Goal: Information Seeking & Learning: Learn about a topic

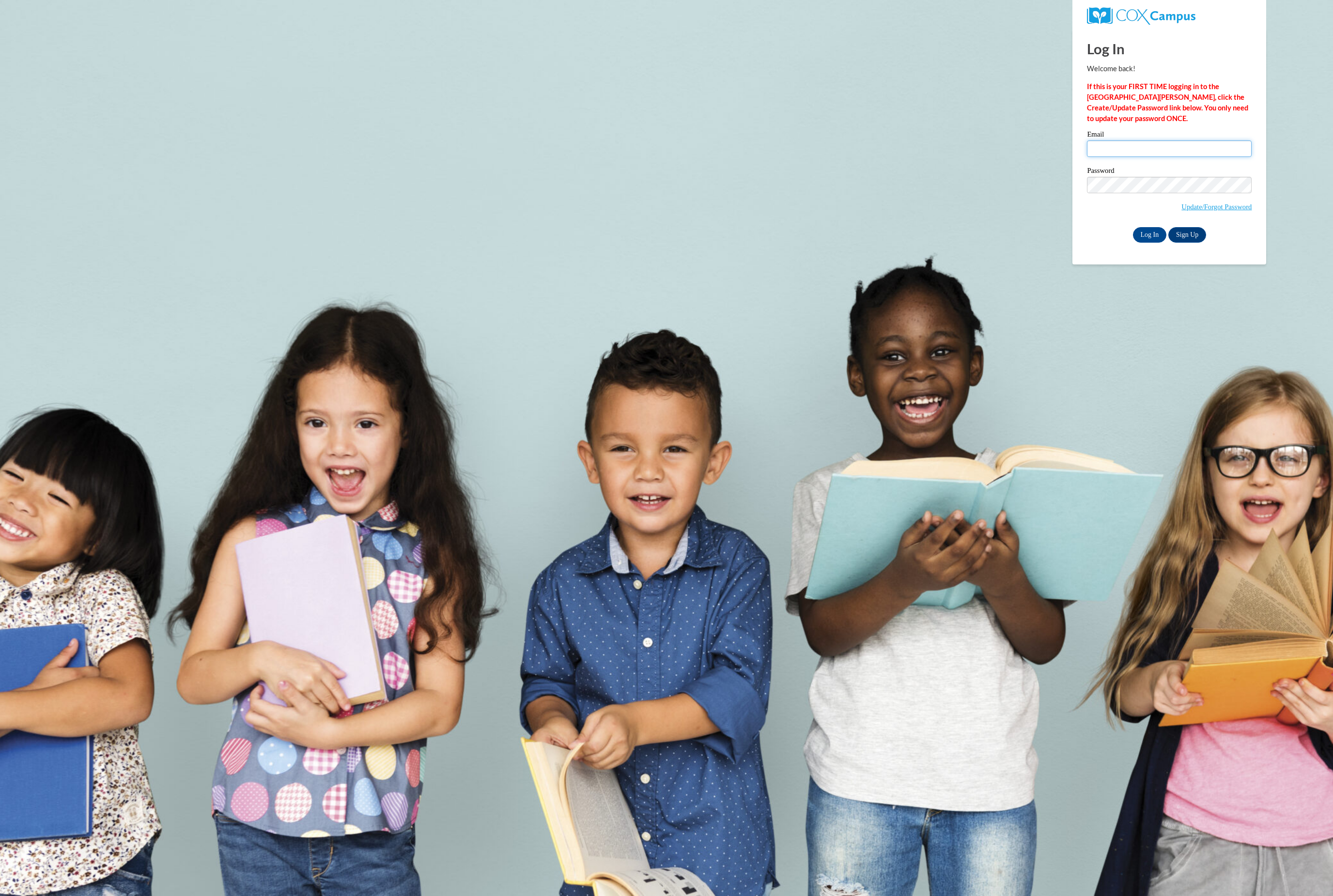
click at [1175, 157] on input "Email" at bounding box center [1169, 148] width 165 height 17
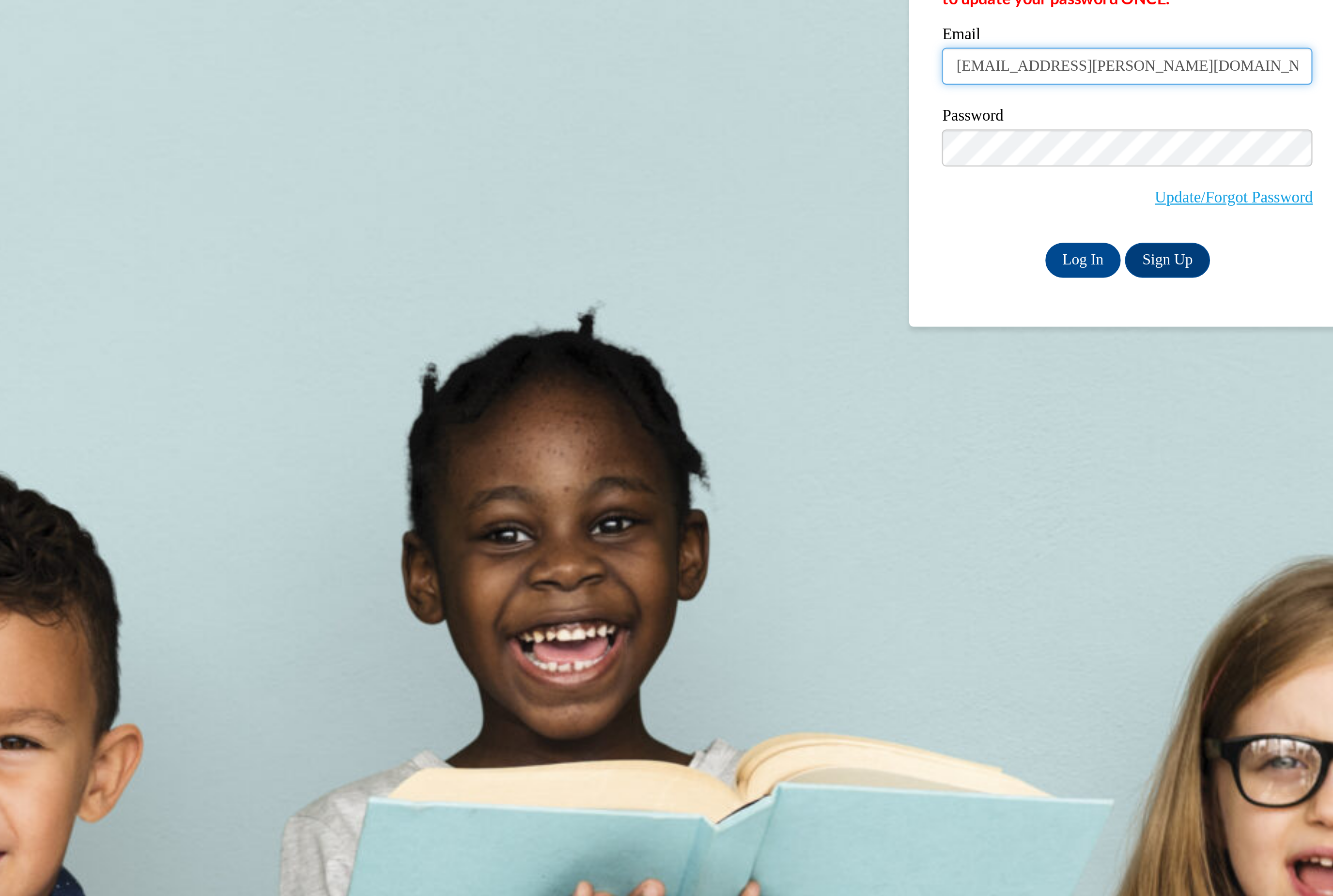
type input "tunisia.pryor@waldenu.edu"
click at [1087, 177] on span "Update/Forgot Password" at bounding box center [1169, 197] width 165 height 40
click at [1087, 167] on label "Password" at bounding box center [1169, 172] width 165 height 10
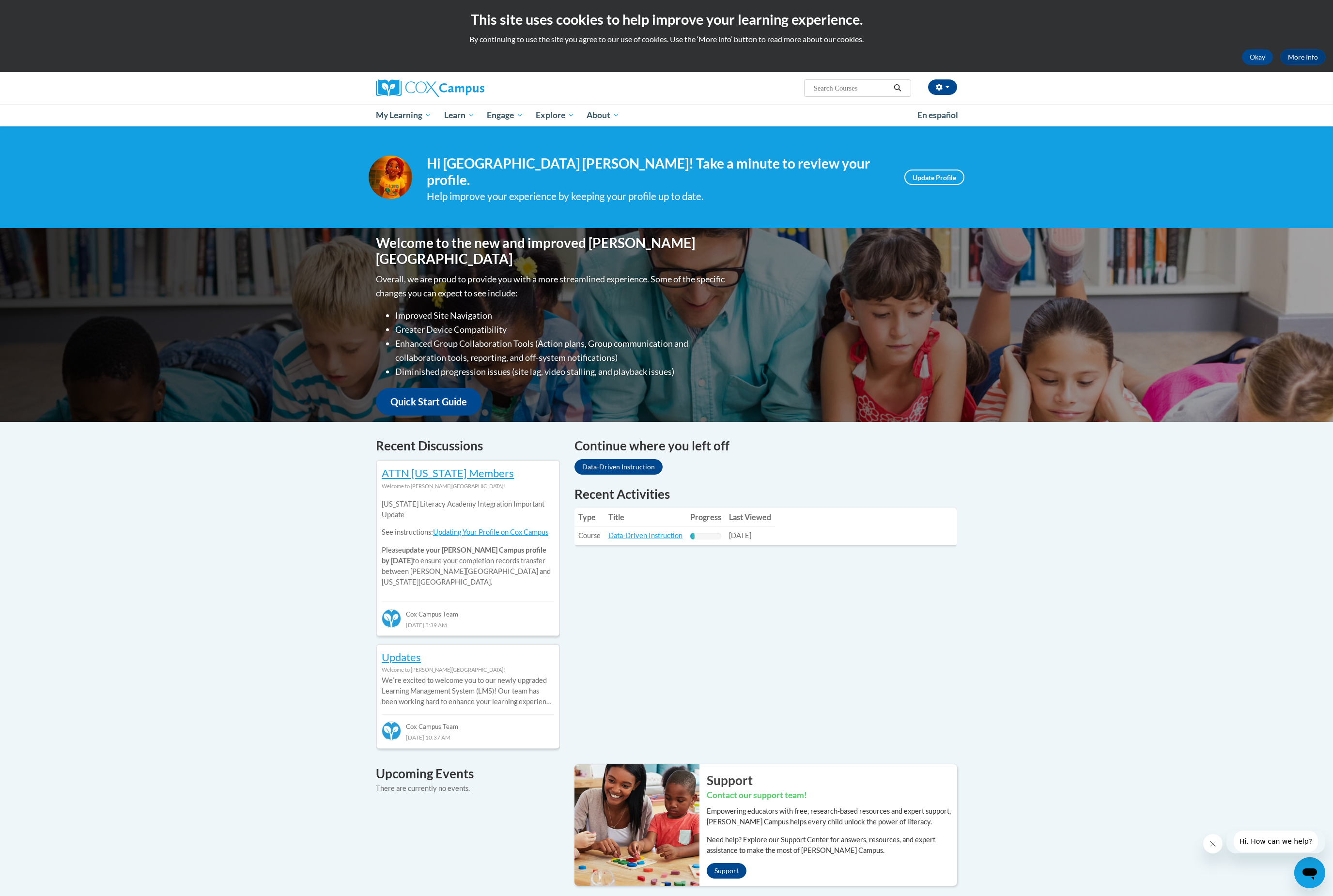
click at [659, 531] on link "Data-Driven Instruction" at bounding box center [645, 535] width 74 height 8
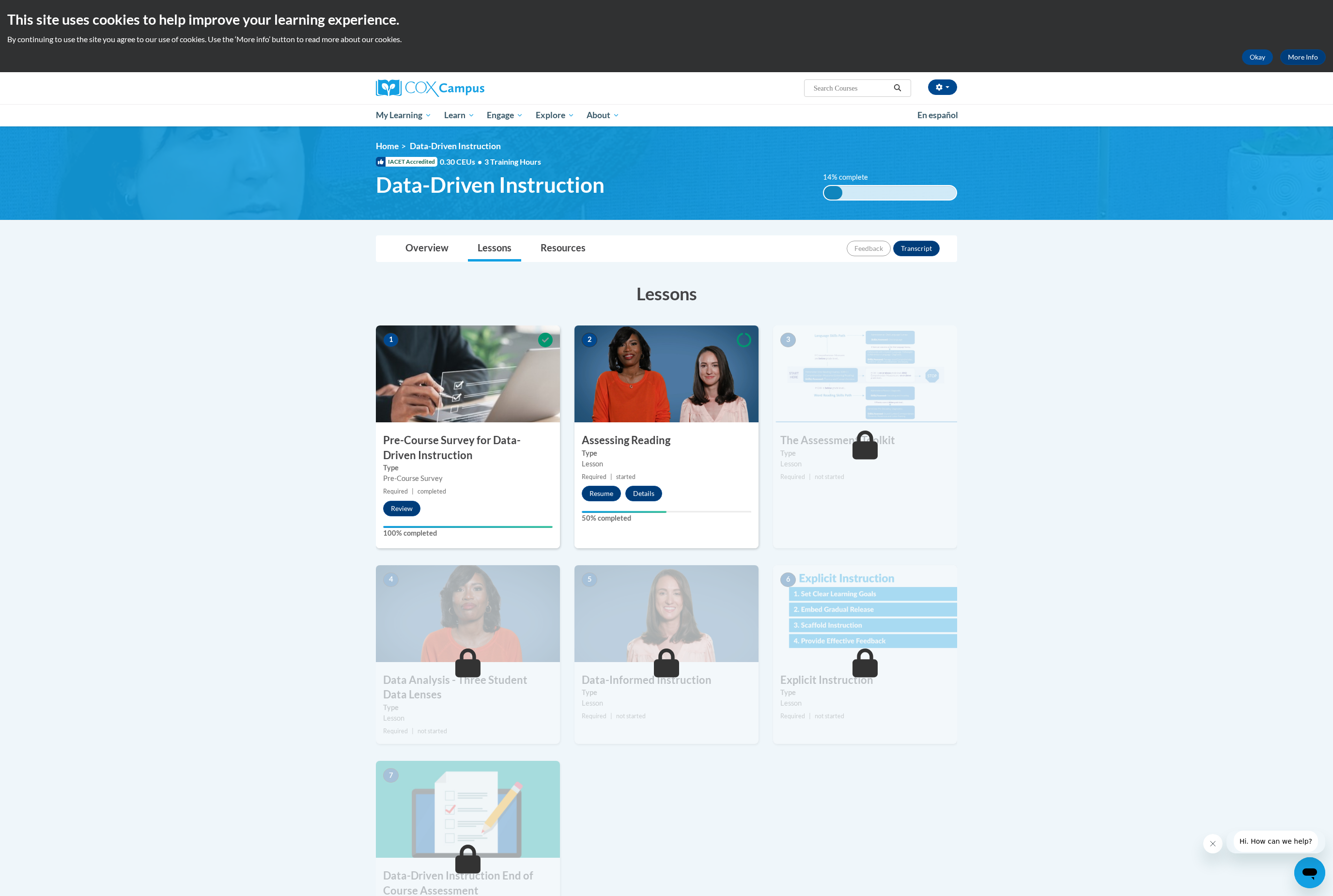
click at [700, 389] on img at bounding box center [667, 374] width 184 height 97
click at [601, 490] on button "Resume" at bounding box center [601, 494] width 39 height 16
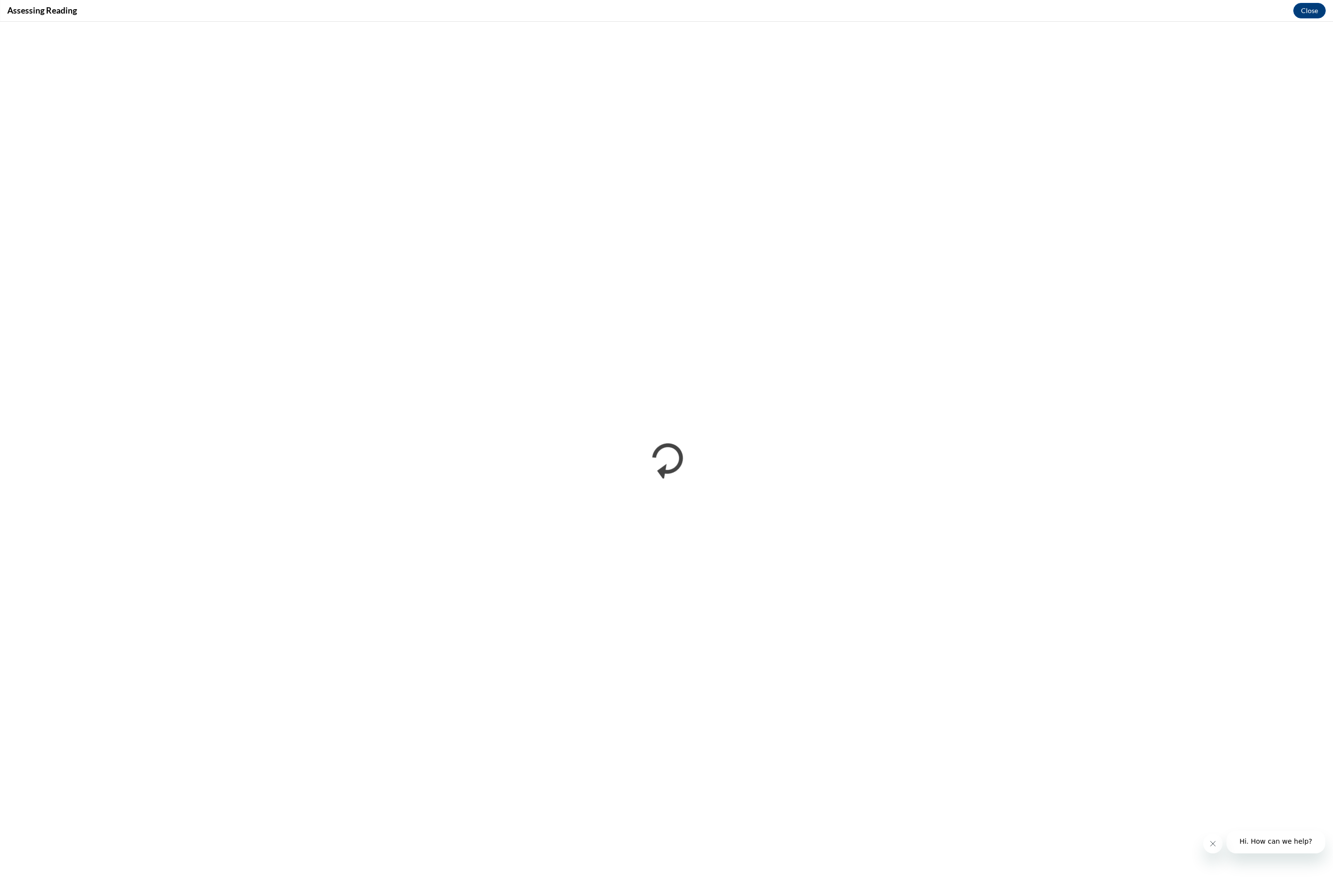
scroll to position [13, 0]
